Goal: Task Accomplishment & Management: Complete application form

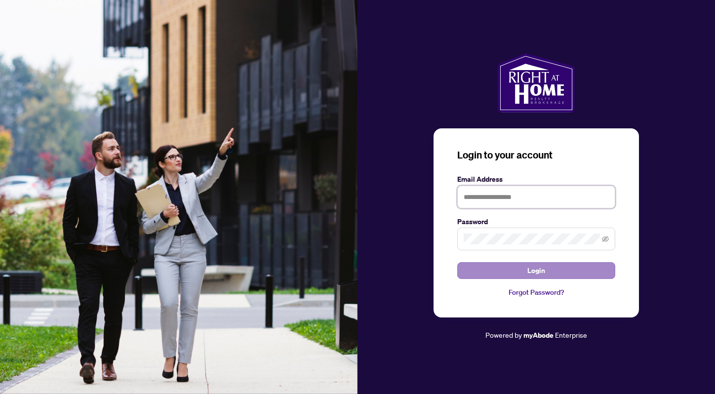
type input "**********"
click at [533, 272] on span "Login" at bounding box center [536, 271] width 18 height 16
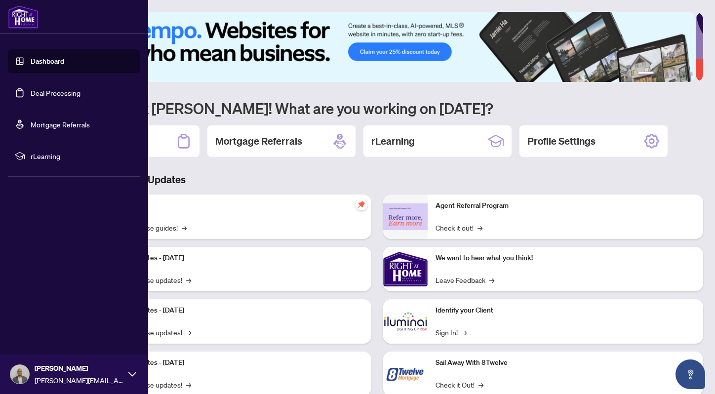
click at [46, 61] on link "Dashboard" at bounding box center [48, 61] width 34 height 9
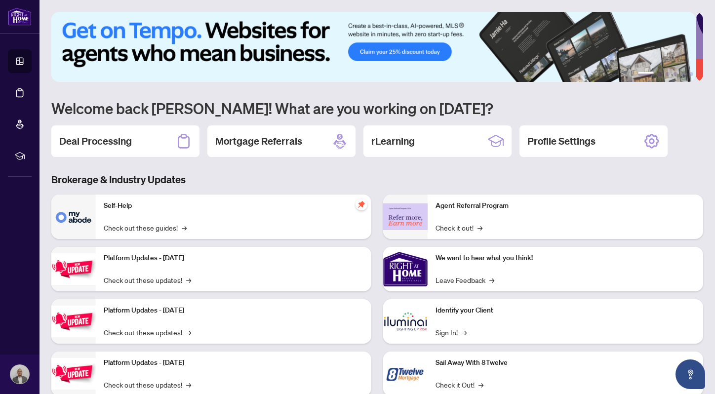
click at [100, 146] on h2 "Deal Processing" at bounding box center [95, 141] width 73 height 14
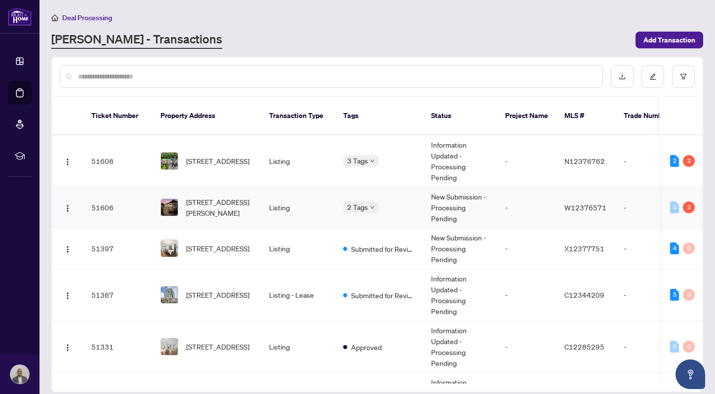
click at [255, 197] on td "[STREET_ADDRESS][PERSON_NAME]" at bounding box center [207, 207] width 109 height 41
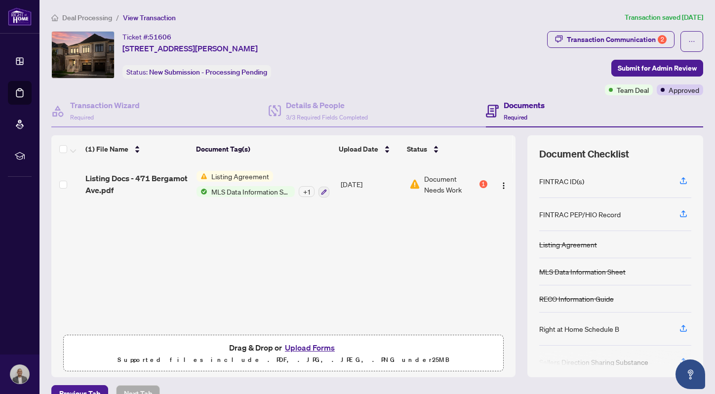
scroll to position [19, 0]
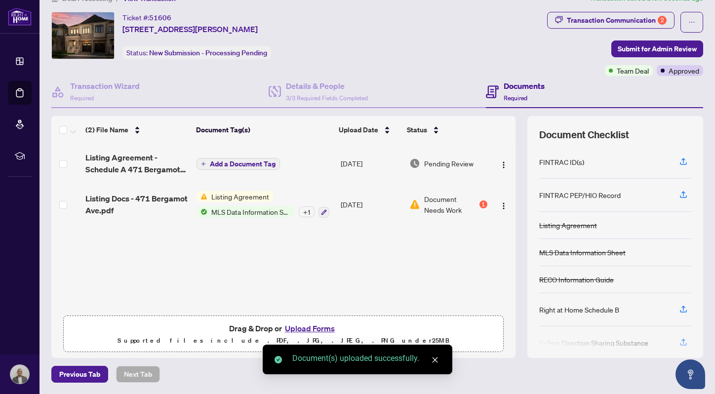
click at [254, 163] on span "Add a Document Tag" at bounding box center [243, 163] width 66 height 7
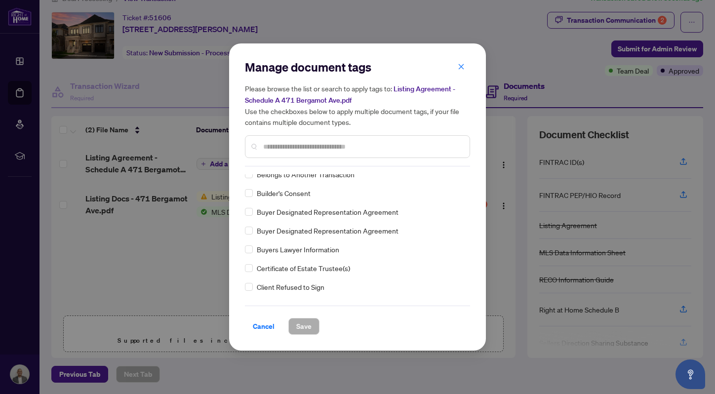
scroll to position [346, 0]
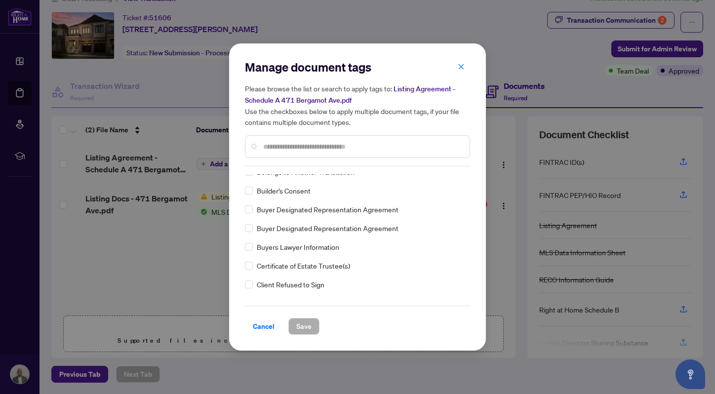
click at [299, 143] on input "text" at bounding box center [362, 146] width 198 height 11
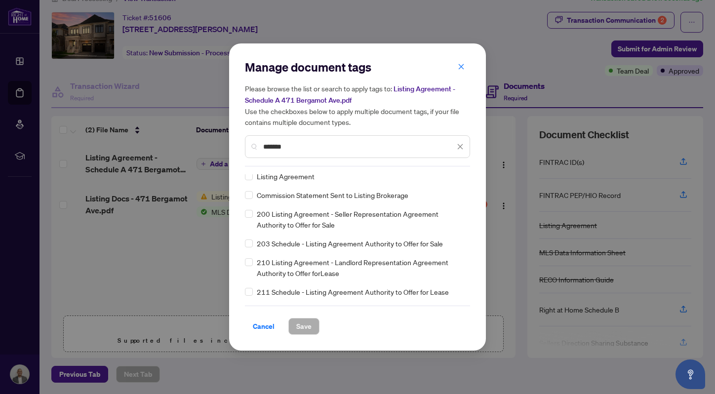
scroll to position [0, 0]
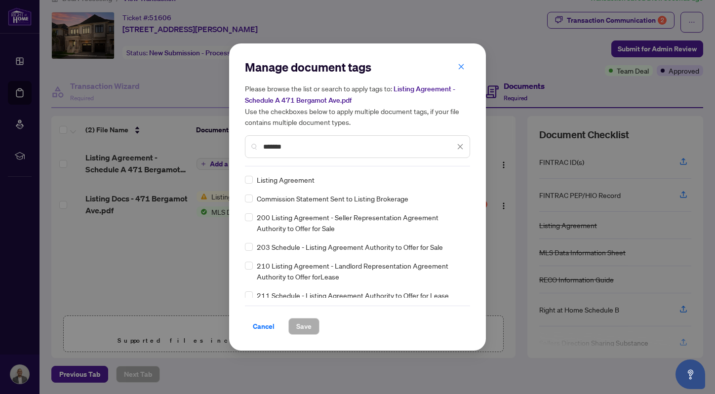
type input "*******"
click at [306, 328] on span "Save" at bounding box center [303, 326] width 15 height 16
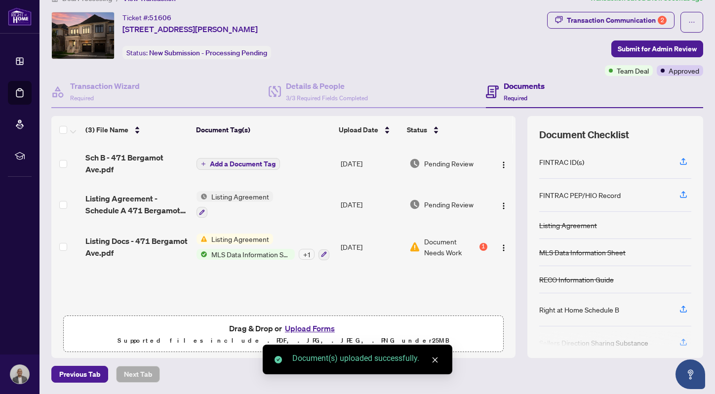
click at [247, 162] on span "Add a Document Tag" at bounding box center [243, 163] width 66 height 7
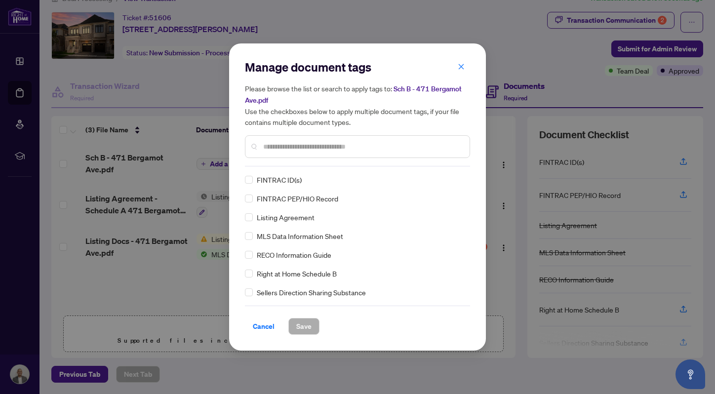
click at [311, 148] on input "text" at bounding box center [362, 146] width 198 height 11
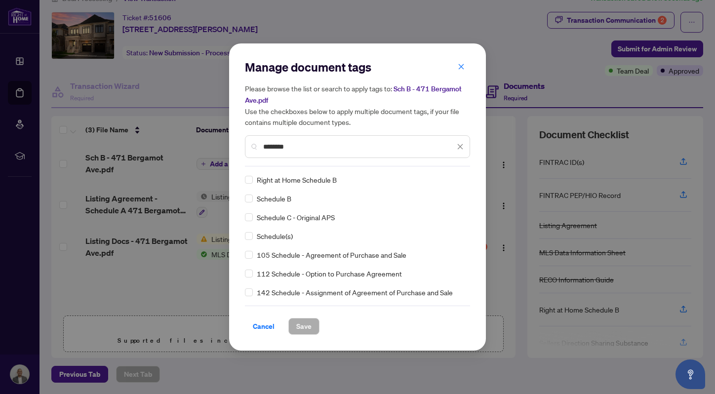
type input "********"
click at [305, 323] on span "Save" at bounding box center [303, 326] width 15 height 16
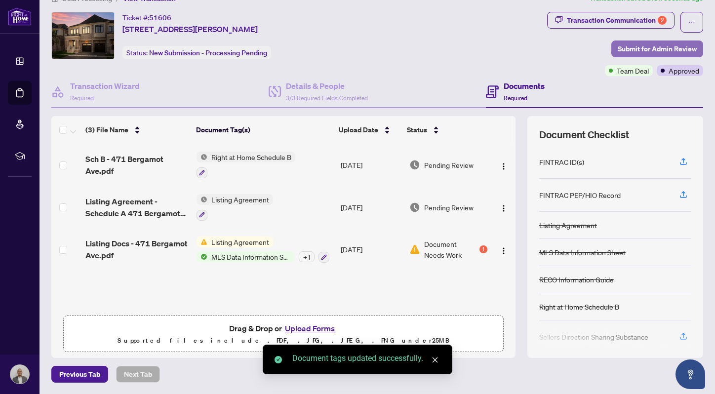
click at [659, 50] on span "Submit for Admin Review" at bounding box center [657, 49] width 79 height 16
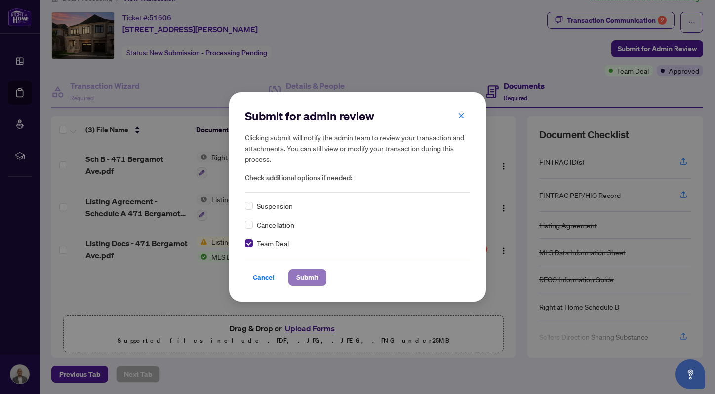
click at [303, 276] on span "Submit" at bounding box center [307, 278] width 22 height 16
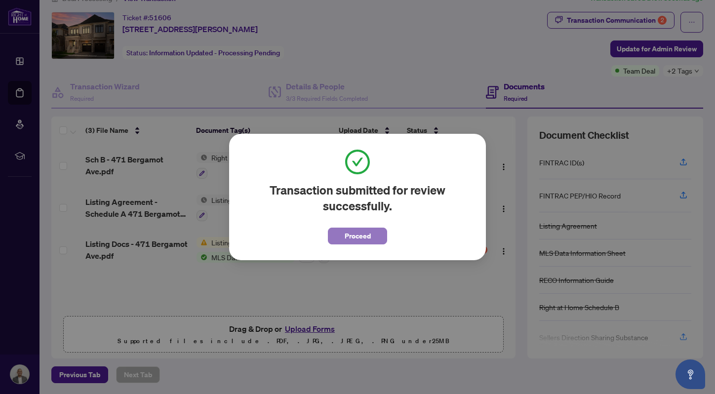
click at [366, 237] on span "Proceed" at bounding box center [358, 236] width 26 height 16
